Goal: Task Accomplishment & Management: Manage account settings

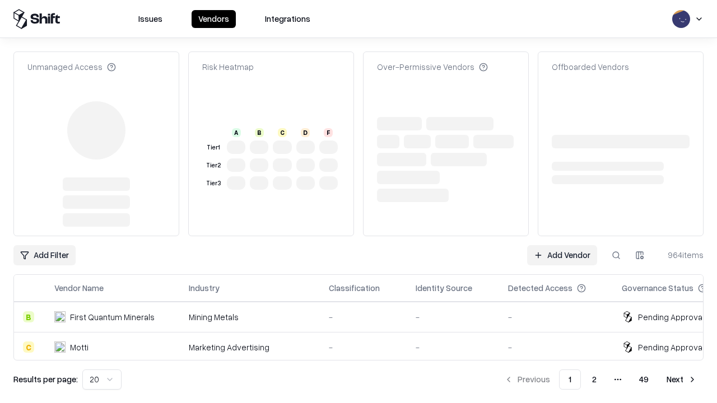
click at [562, 245] on link "Add Vendor" at bounding box center [562, 255] width 70 height 20
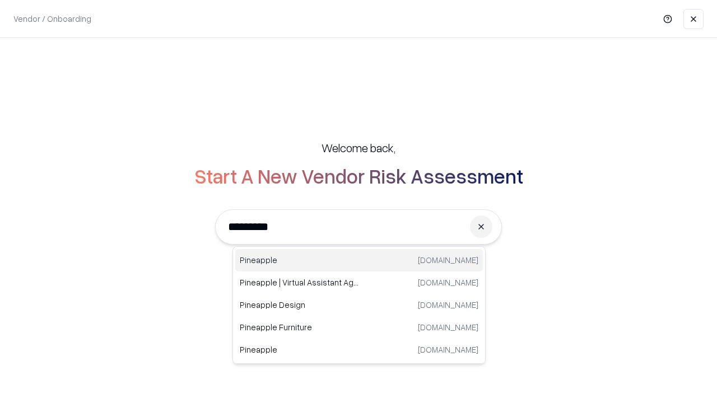
click at [359, 261] on div "Pineapple [DOMAIN_NAME]" at bounding box center [359, 260] width 248 height 22
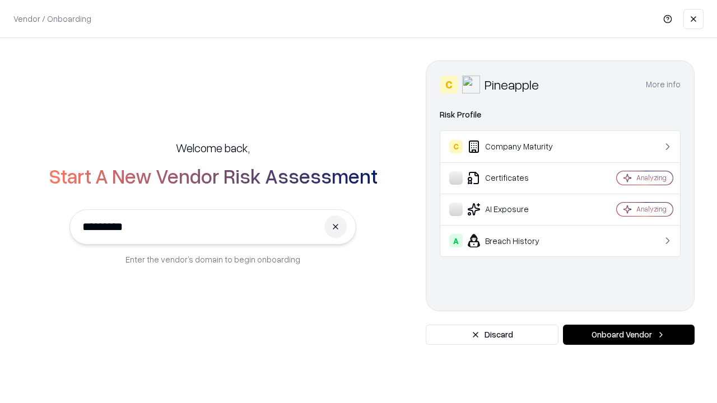
type input "*********"
click at [629, 335] on button "Onboard Vendor" at bounding box center [629, 335] width 132 height 20
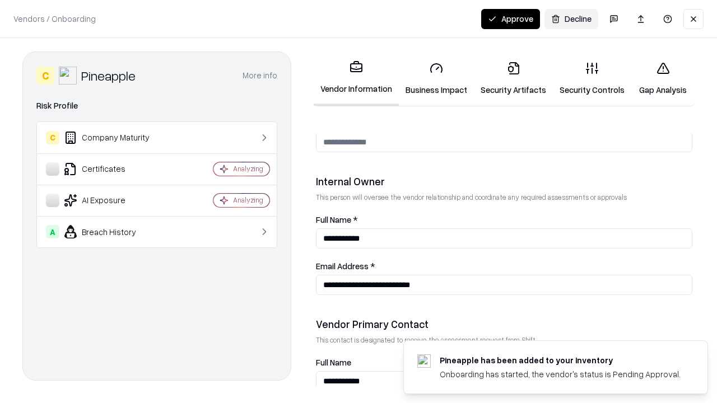
scroll to position [581, 0]
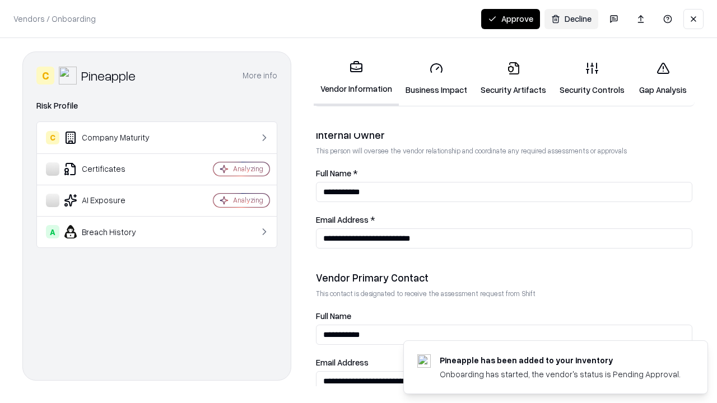
click at [513, 78] on link "Security Artifacts" at bounding box center [513, 79] width 79 height 52
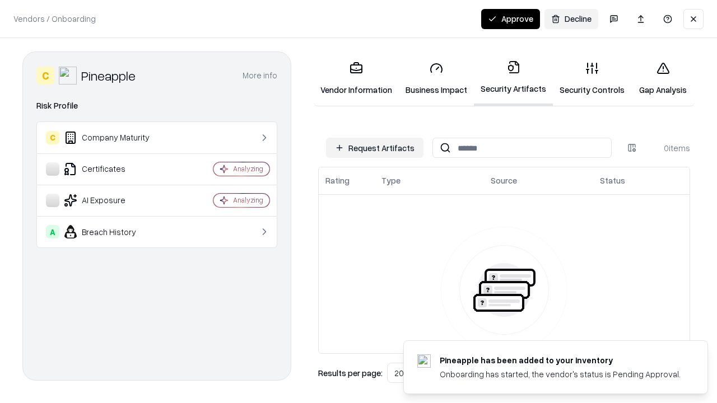
click at [375, 148] on button "Request Artifacts" at bounding box center [375, 148] width 98 height 20
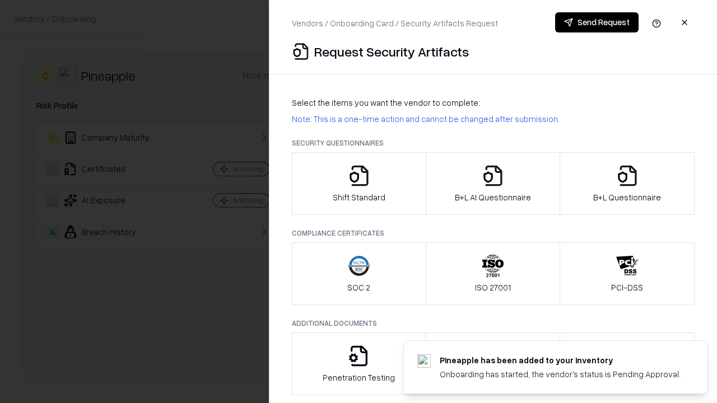
click at [627, 184] on icon "button" at bounding box center [627, 176] width 22 height 22
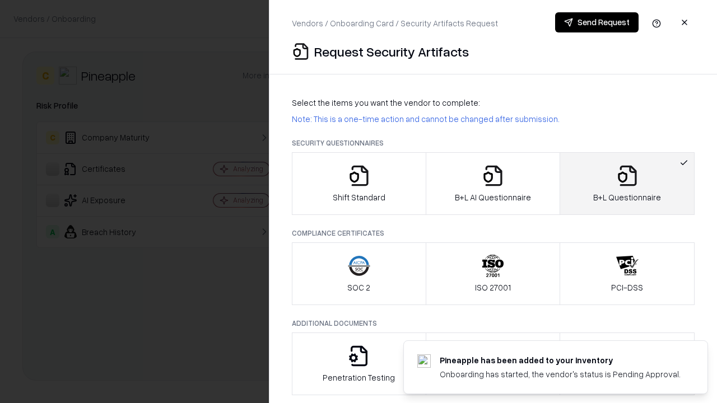
click at [493, 184] on icon "button" at bounding box center [493, 176] width 22 height 22
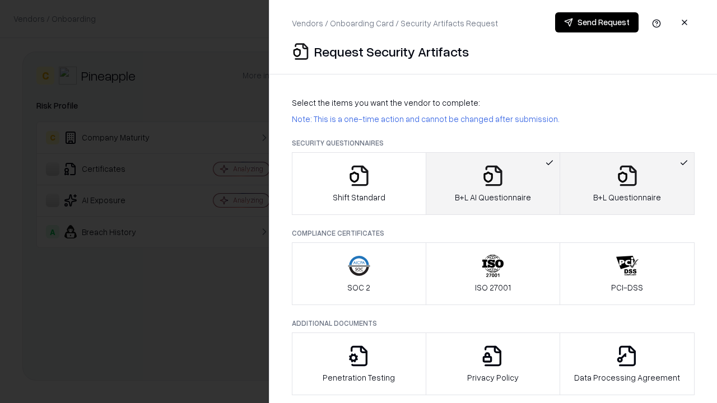
click at [597, 22] on button "Send Request" at bounding box center [596, 22] width 83 height 20
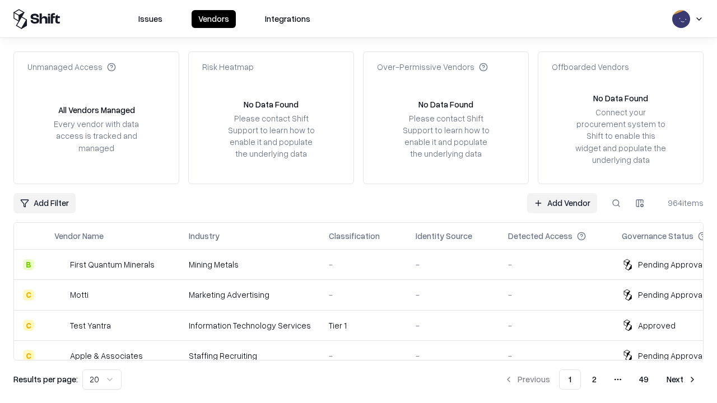
click at [616, 203] on button at bounding box center [616, 203] width 20 height 20
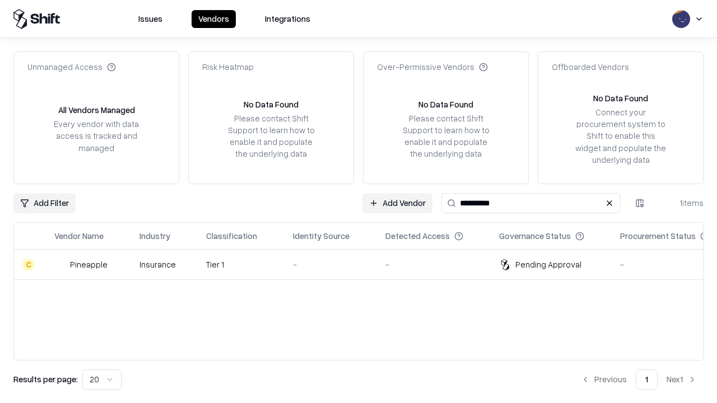
type input "*********"
click at [365, 264] on div "-" at bounding box center [330, 265] width 75 height 12
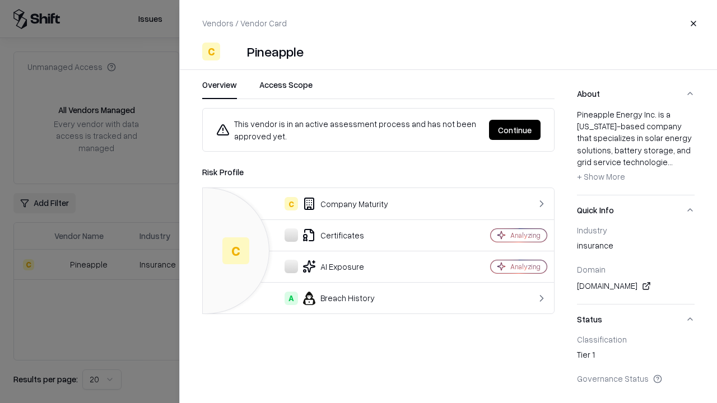
click at [515, 130] on button "Continue" at bounding box center [515, 130] width 52 height 20
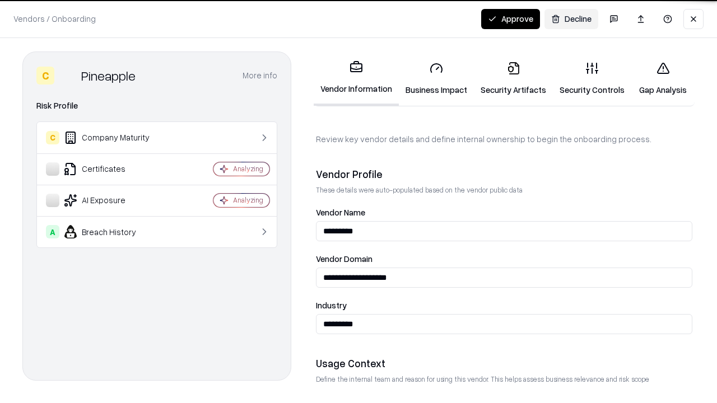
click at [513, 78] on link "Security Artifacts" at bounding box center [513, 79] width 79 height 52
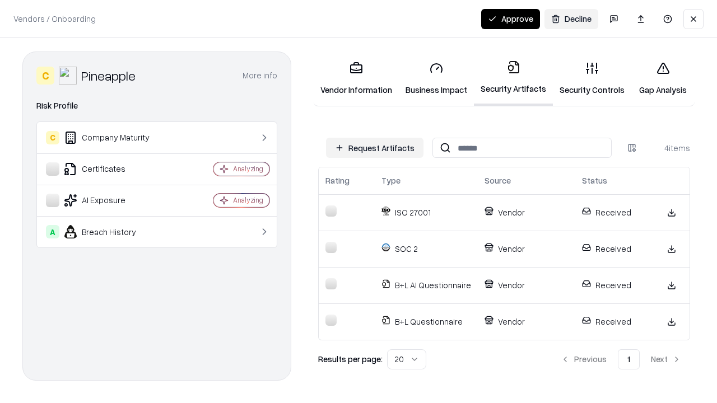
click at [511, 18] on button "Approve" at bounding box center [510, 19] width 59 height 20
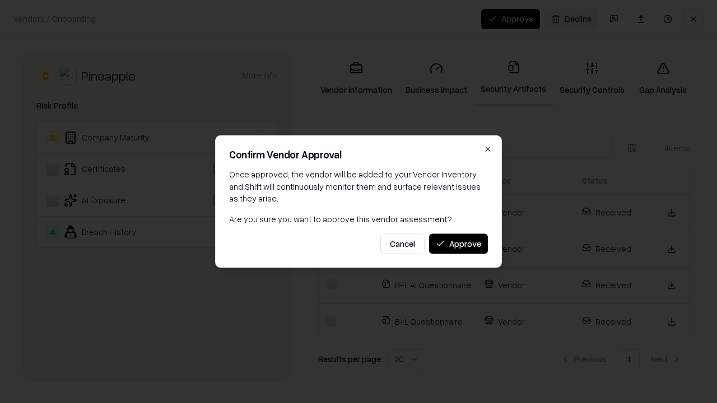
click at [458, 244] on button "Approve" at bounding box center [458, 244] width 59 height 20
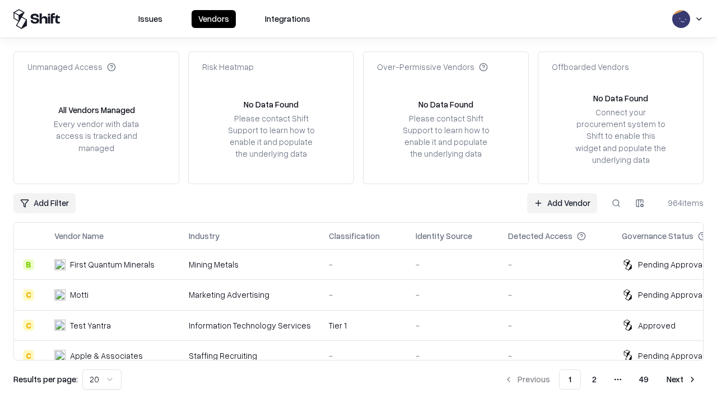
type input "*********"
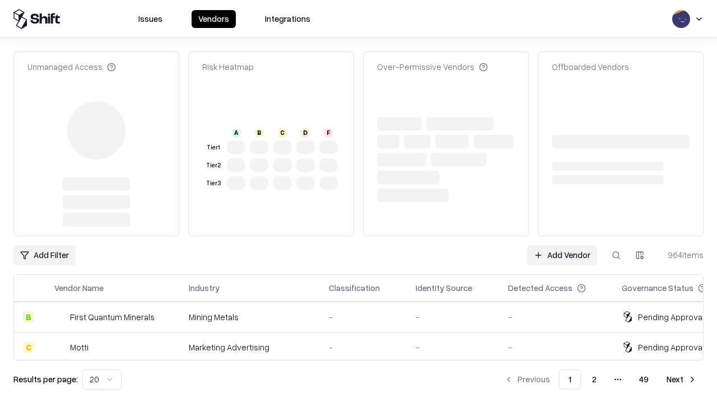
click at [562, 245] on link "Add Vendor" at bounding box center [562, 255] width 70 height 20
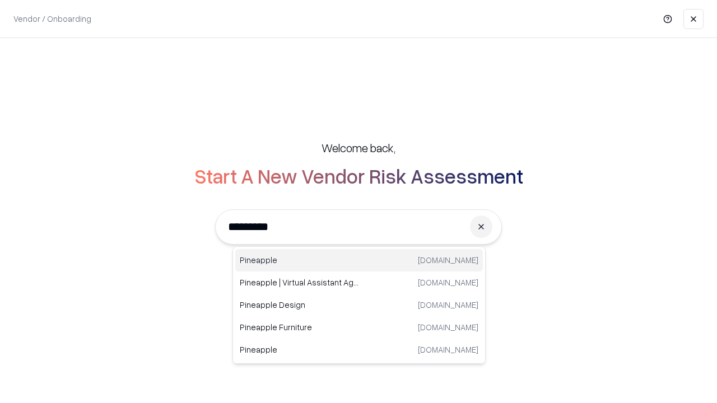
click at [359, 261] on div "Pineapple pineappleenergy.com" at bounding box center [359, 260] width 248 height 22
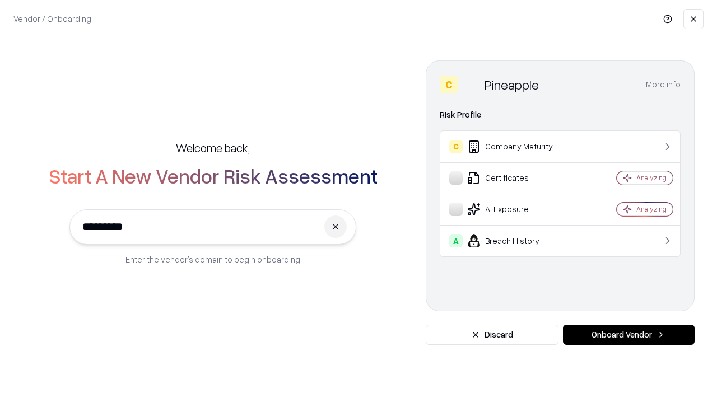
type input "*********"
click at [629, 335] on button "Onboard Vendor" at bounding box center [629, 335] width 132 height 20
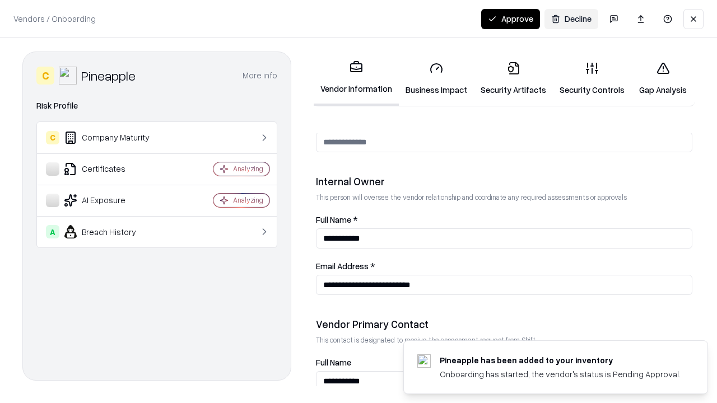
scroll to position [581, 0]
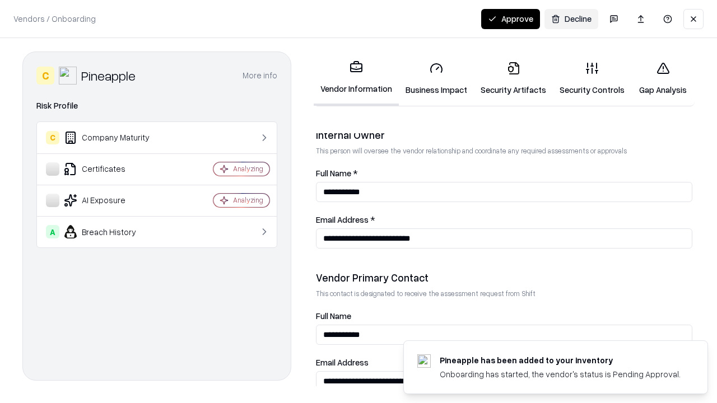
click at [511, 18] on button "Approve" at bounding box center [510, 19] width 59 height 20
